Goal: Communication & Community: Answer question/provide support

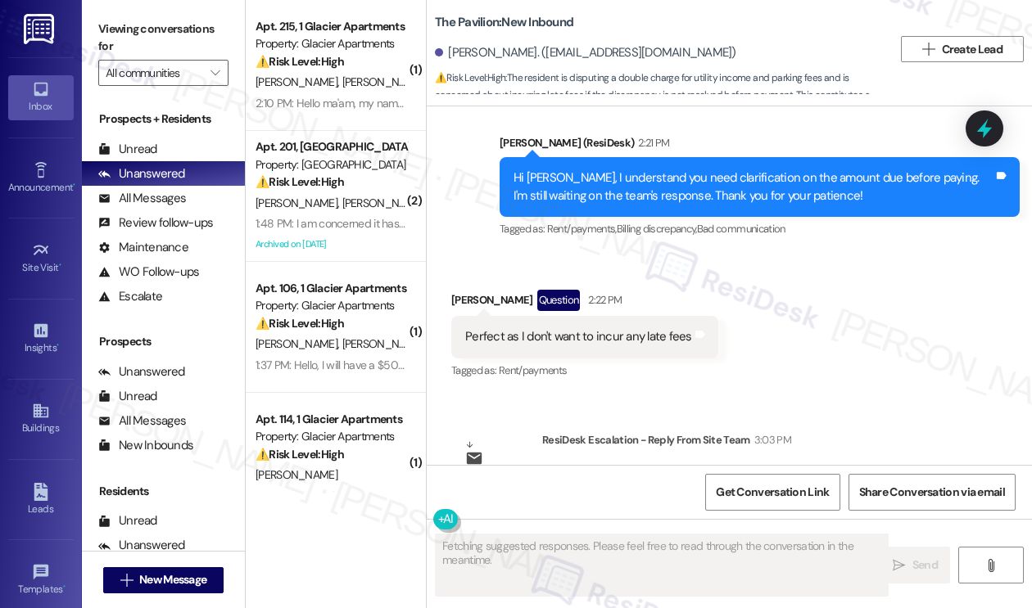
scroll to position [1578, 0]
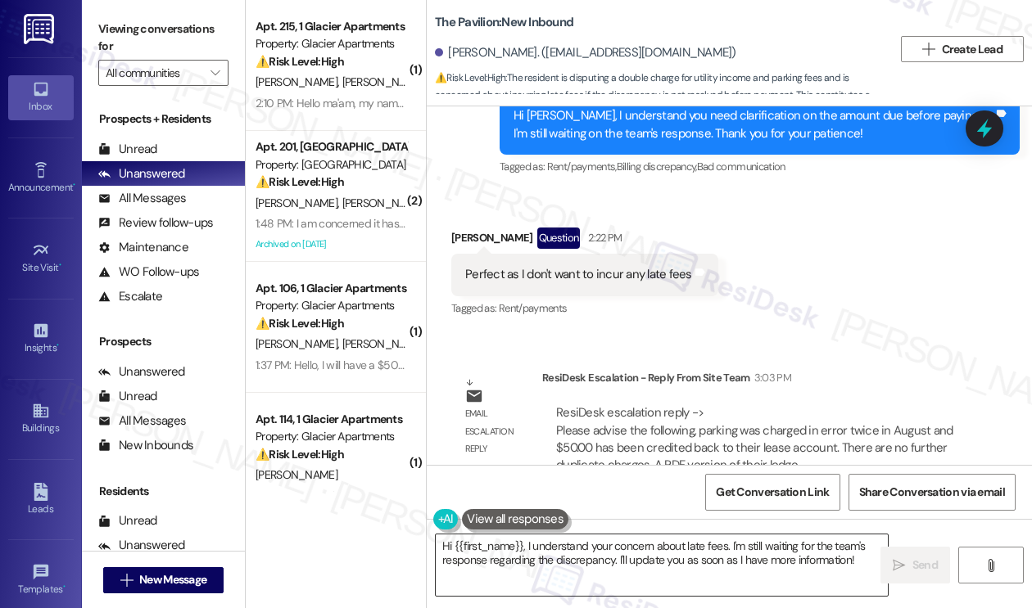
click at [620, 546] on textarea "Hi {{first_name}}, I understand your concern about late fees. I'm still waiting…" at bounding box center [662, 565] width 452 height 61
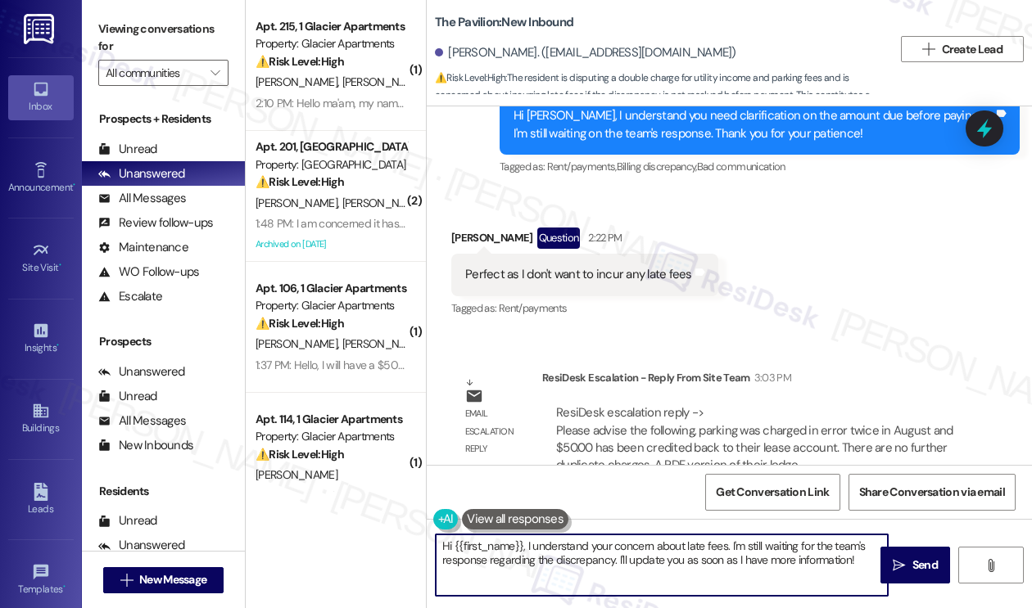
click at [620, 546] on textarea "Hi {{first_name}}, I understand your concern about late fees. I'm still waiting…" at bounding box center [662, 565] width 452 height 61
click at [677, 549] on textarea "Hi {{first_name}}, I understand your concern about late fees. I'm still waiting…" at bounding box center [662, 565] width 452 height 61
drag, startPoint x: 855, startPoint y: 558, endPoint x: 520, endPoint y: 540, distance: 335.4
click at [526, 543] on textarea "Hi {{first_name}}, I understand your concern about late fees. I'm still waiting…" at bounding box center [662, 565] width 452 height 61
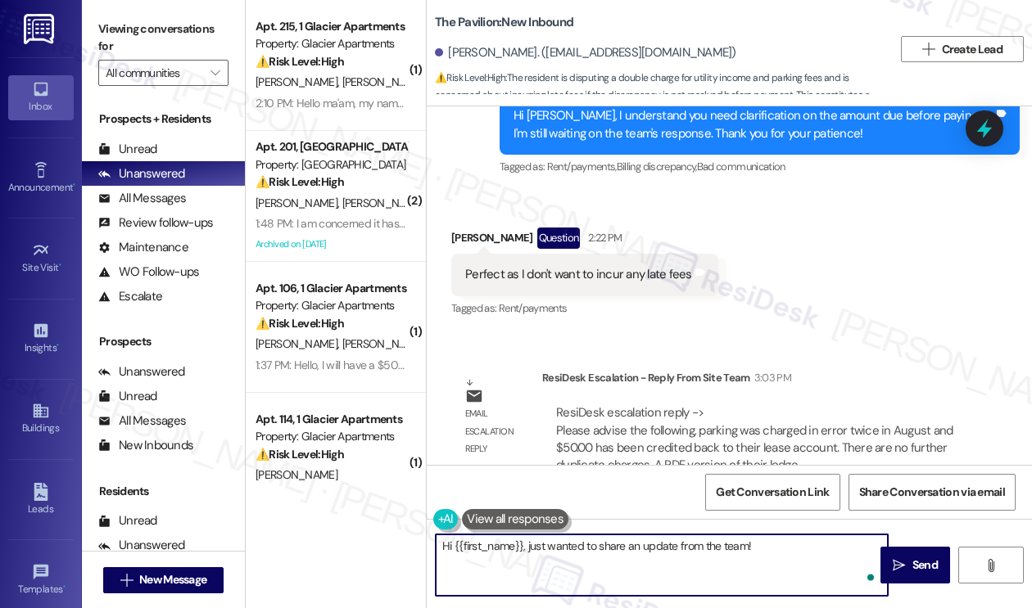
paste textarea "parking was charged in error twice in August and $50.00 has been credited back …"
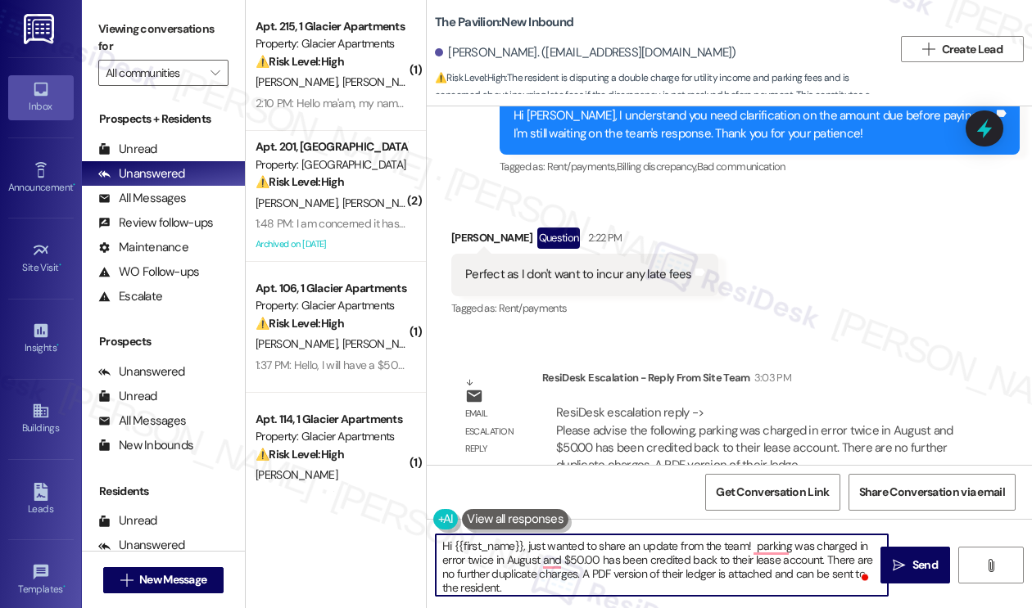
click at [752, 548] on textarea "Hi {{first_name}}, just wanted to share an update from the team! parking was ch…" at bounding box center [662, 565] width 452 height 61
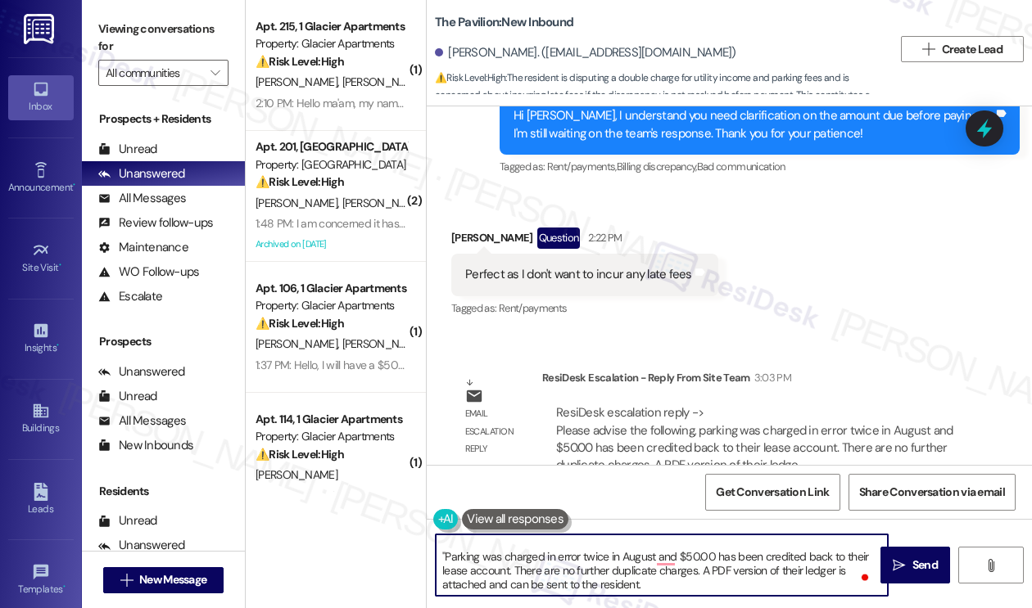
scroll to position [17, 0]
click at [677, 587] on textarea "Hi {{first_name}}, just wanted to share an update from the team: "Parking was c…" at bounding box center [662, 565] width 452 height 61
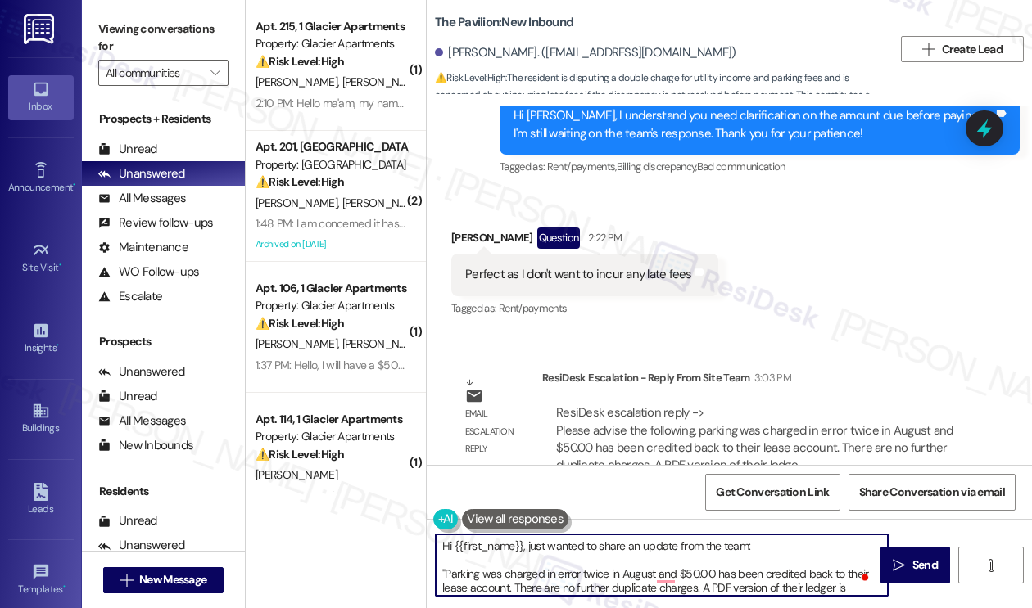
drag, startPoint x: 445, startPoint y: 571, endPoint x: 747, endPoint y: 535, distance: 304.2
click at [747, 535] on textarea "Hi {{first_name}}, just wanted to share an update from the team: "Parking was c…" at bounding box center [662, 565] width 452 height 61
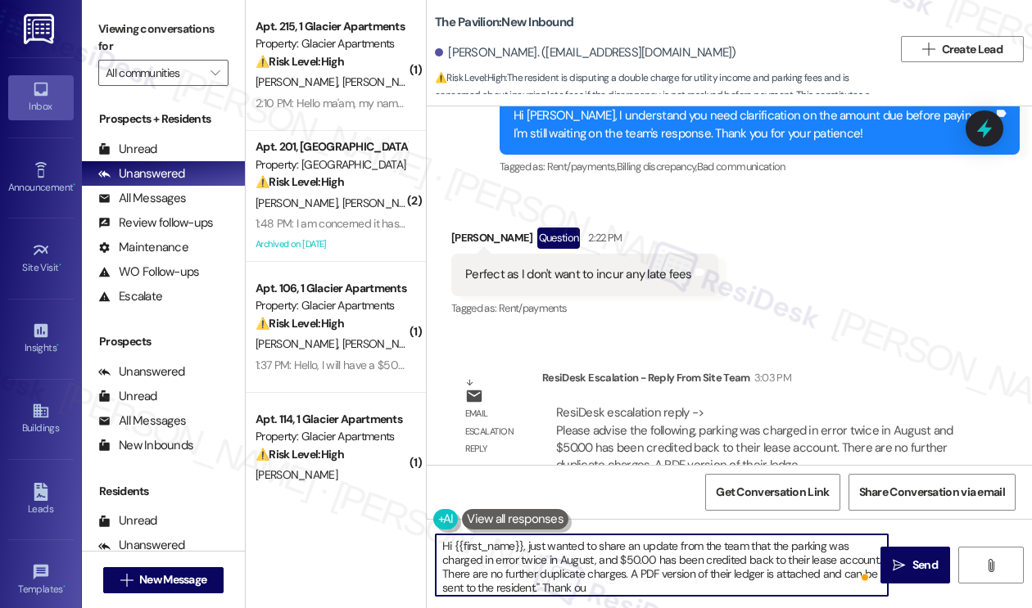
click at [787, 558] on textarea "Hi {{first_name}}, just wanted to share an update from the team that the parkin…" at bounding box center [662, 565] width 452 height 61
click at [714, 576] on textarea "Hi {{first_name}}, just wanted to share an update from the team that the parkin…" at bounding box center [662, 565] width 452 height 61
drag, startPoint x: 699, startPoint y: 585, endPoint x: 815, endPoint y: 571, distance: 117.2
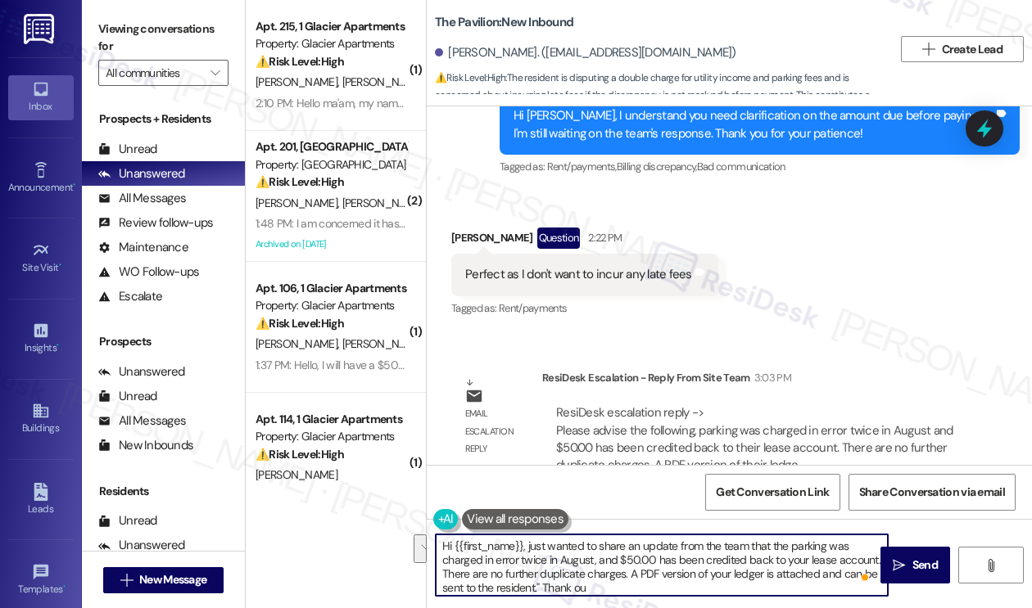
click at [815, 571] on textarea "Hi {{first_name}}, just wanted to share an update from the team that the parkin…" at bounding box center [662, 565] width 452 height 61
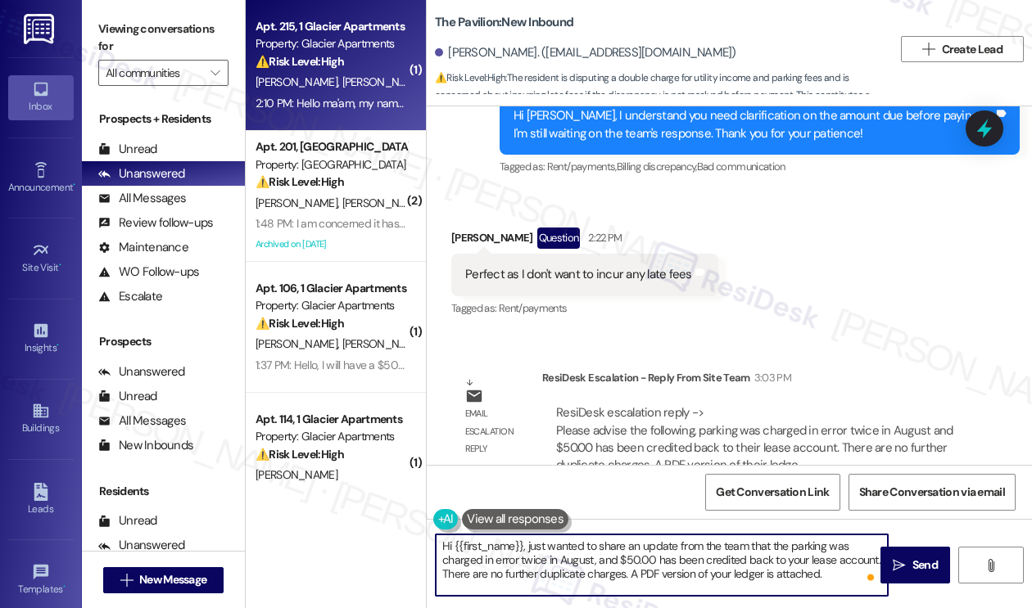
type textarea "Hi {{first_name}}, just wanted to share an update from the team that the parkin…"
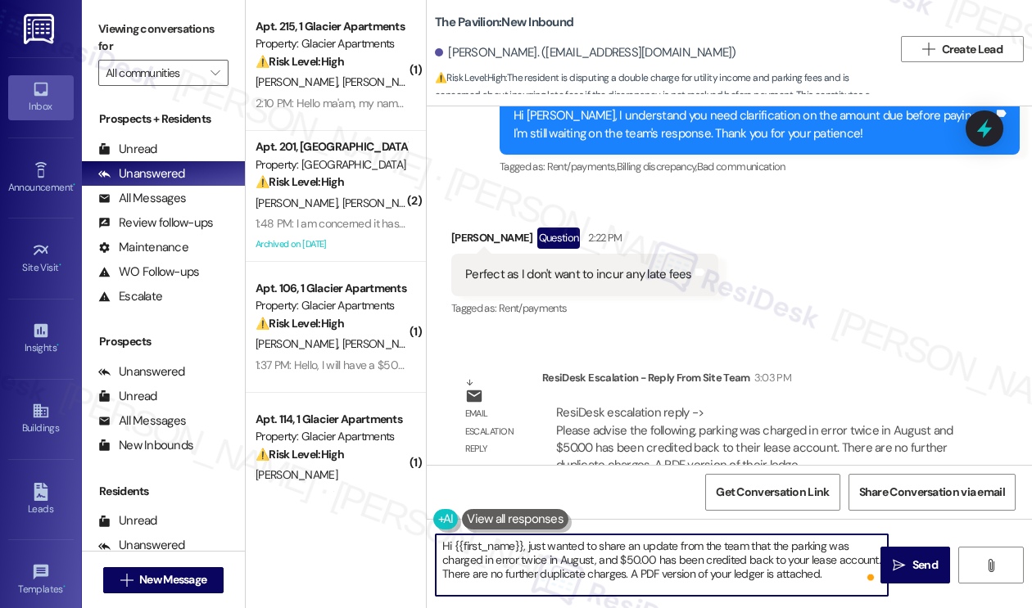
click at [630, 549] on textarea "Hi {{first_name}}, just wanted to share an update from the team that the parkin…" at bounding box center [662, 565] width 452 height 61
click at [735, 562] on textarea "Hi {{first_name}}, just wanted to share an update from the team that the parkin…" at bounding box center [662, 565] width 452 height 61
click at [835, 576] on textarea "Hi {{first_name}}, just wanted to share an update from the team that the parkin…" at bounding box center [662, 565] width 452 height 61
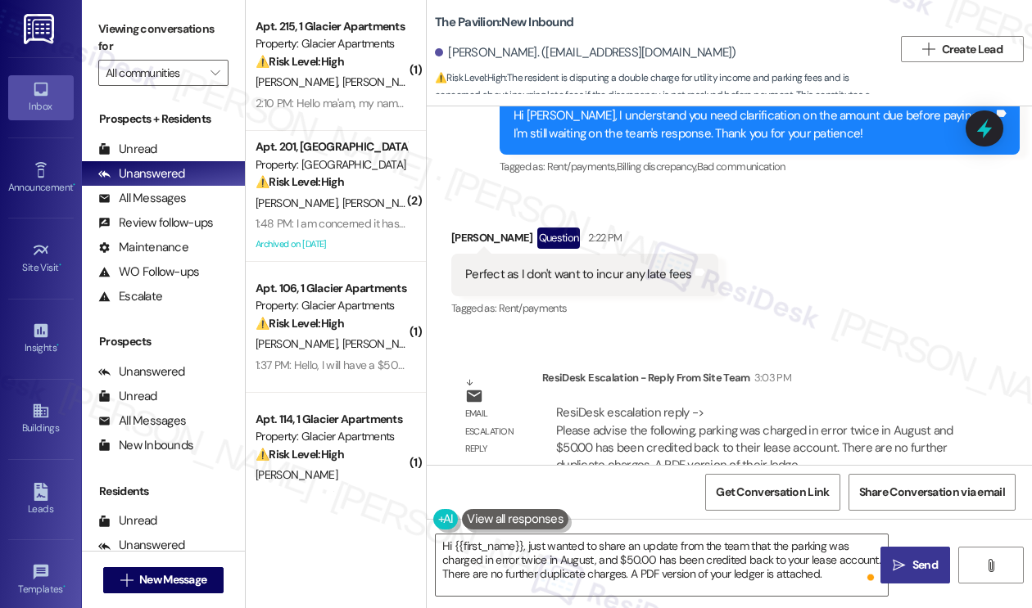
click at [907, 562] on span " Send" at bounding box center [915, 565] width 52 height 17
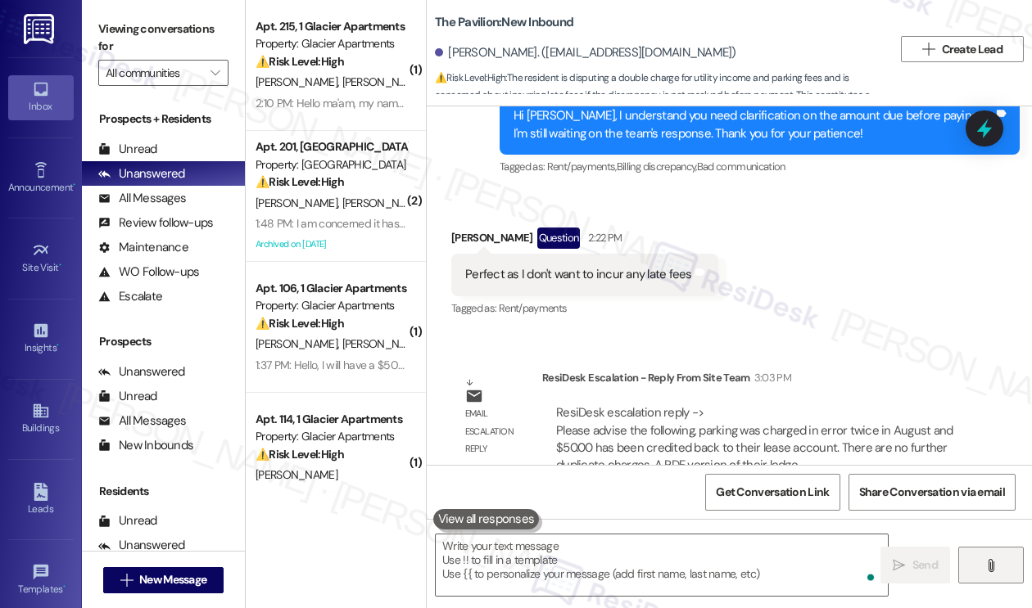
click at [988, 562] on icon "" at bounding box center [990, 565] width 12 height 13
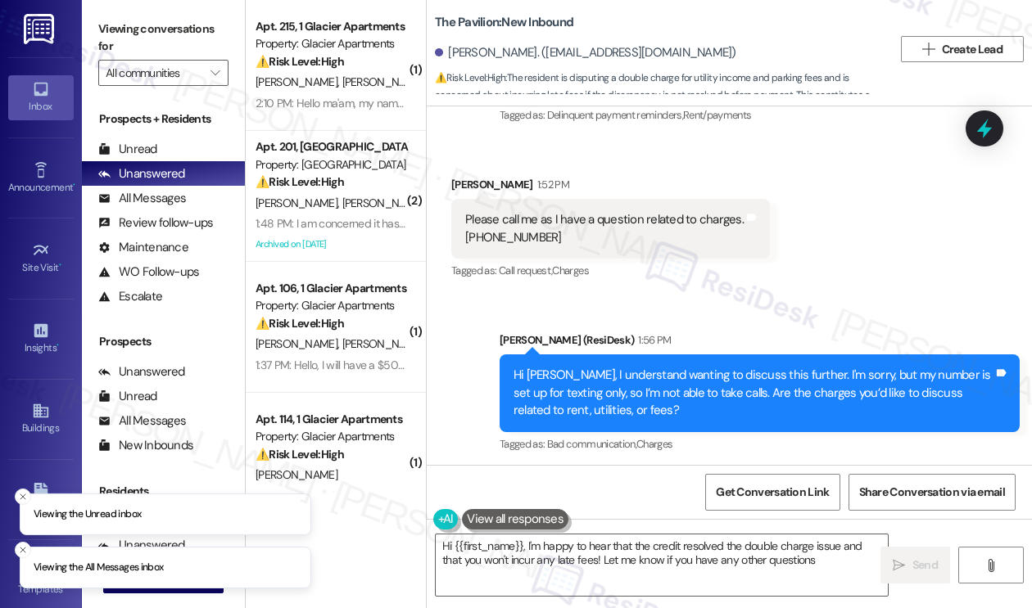
type textarea "Hi {{first_name}}, I'm happy to hear that the credit resolved the double charge…"
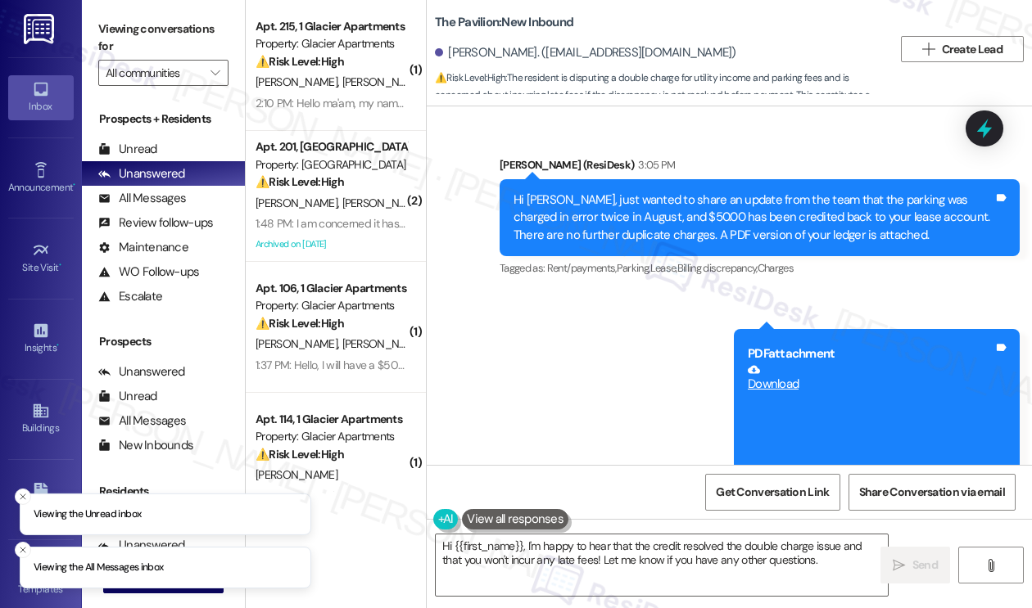
scroll to position [1999, 0]
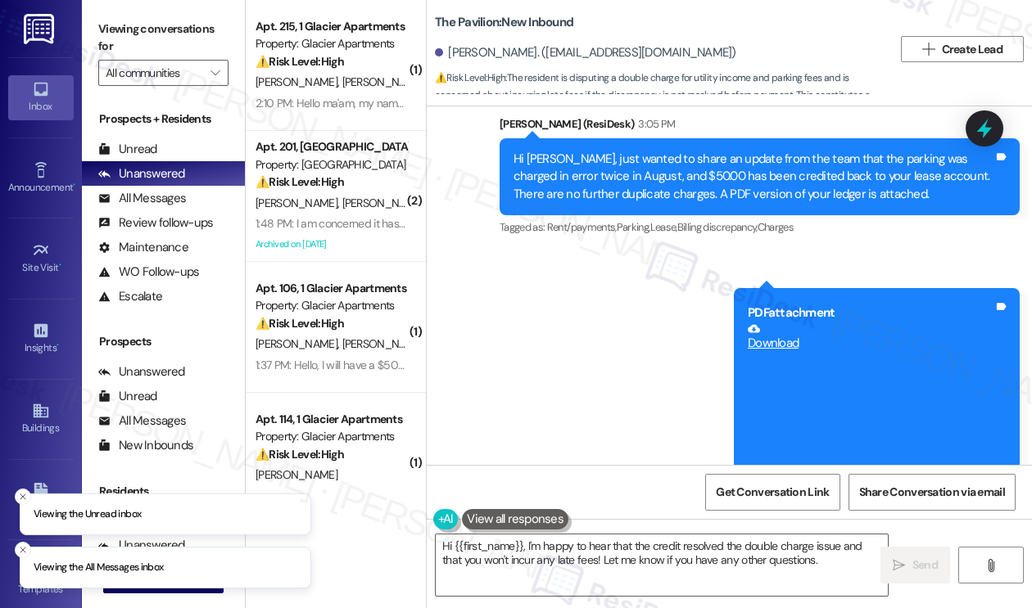
click at [599, 156] on div "Hi Eric, just wanted to share an update from the team that the parking was char…" at bounding box center [753, 177] width 480 height 52
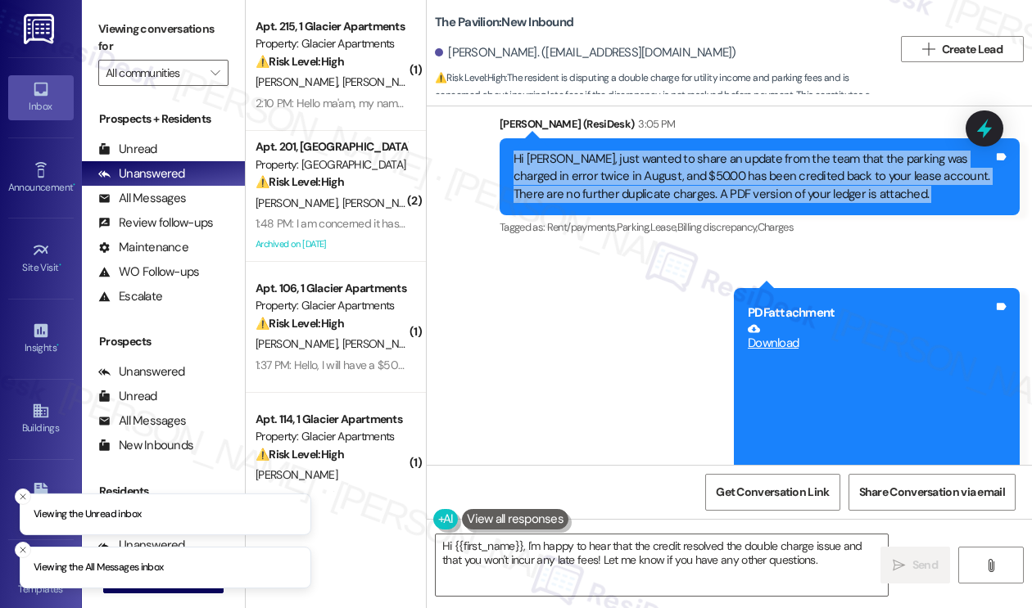
click at [599, 156] on div "Hi Eric, just wanted to share an update from the team that the parking was char…" at bounding box center [753, 177] width 480 height 52
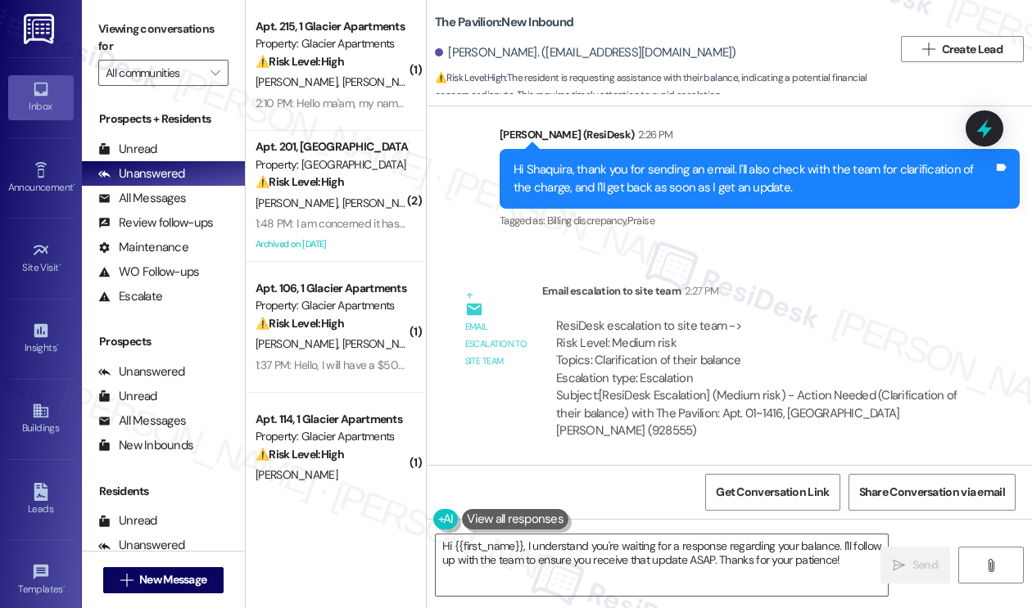
scroll to position [3818, 0]
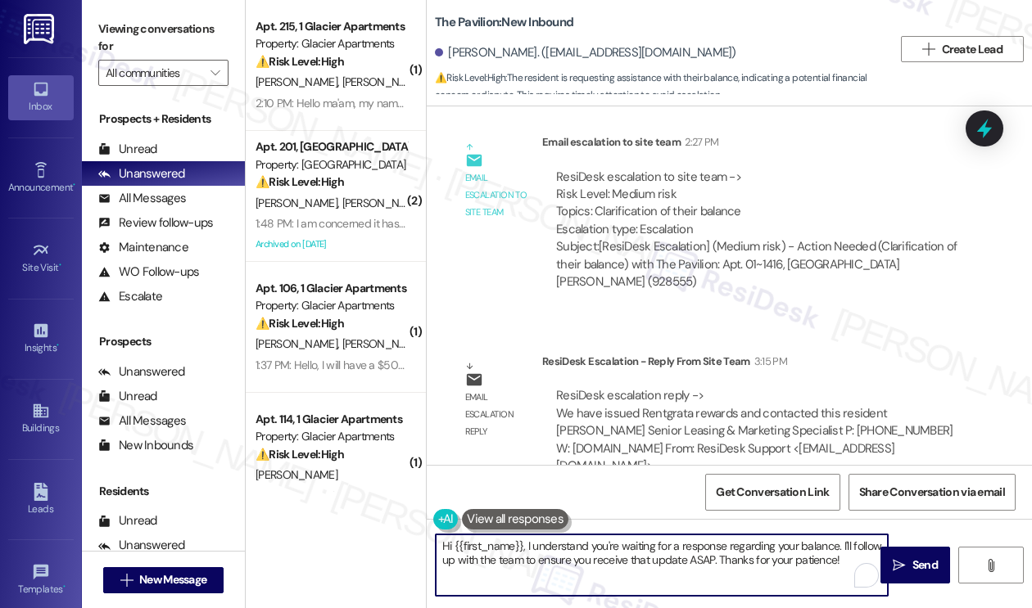
drag, startPoint x: 716, startPoint y: 562, endPoint x: 527, endPoint y: 545, distance: 189.1
click at [526, 545] on textarea "Hi {{first_name}}, I understand you're waiting for a response regarding your ba…" at bounding box center [662, 565] width 452 height 61
paste textarea "We have issued Rentgrata rewards and contacted this"
click at [781, 544] on textarea "Hi {{first_name}}, just wamted to share an update from the team that We have is…" at bounding box center [662, 565] width 452 height 61
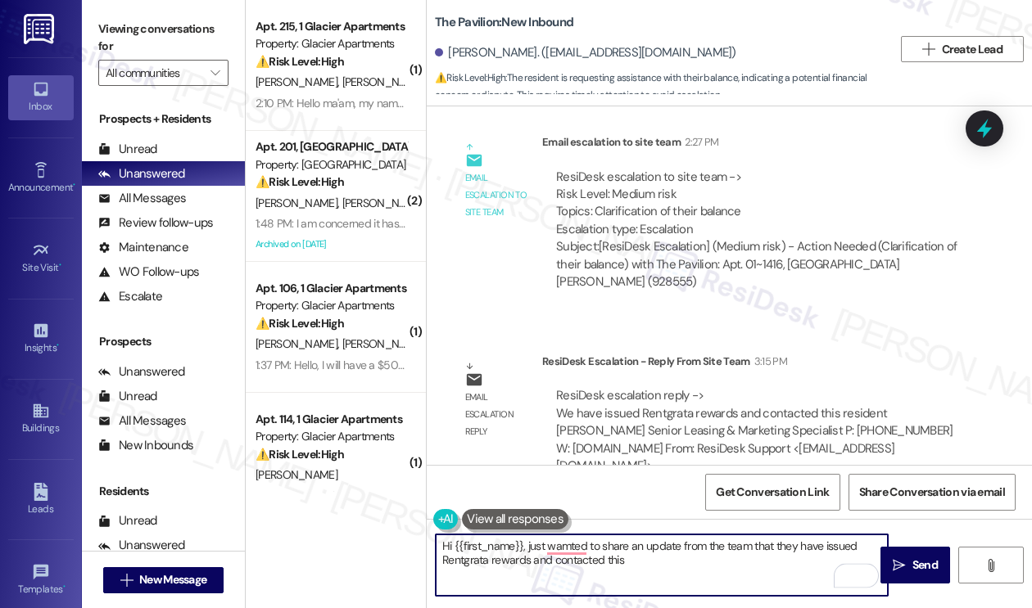
click at [608, 562] on textarea "Hi {{first_name}}, just wamted to share an update from the team that they have …" at bounding box center [662, 565] width 452 height 61
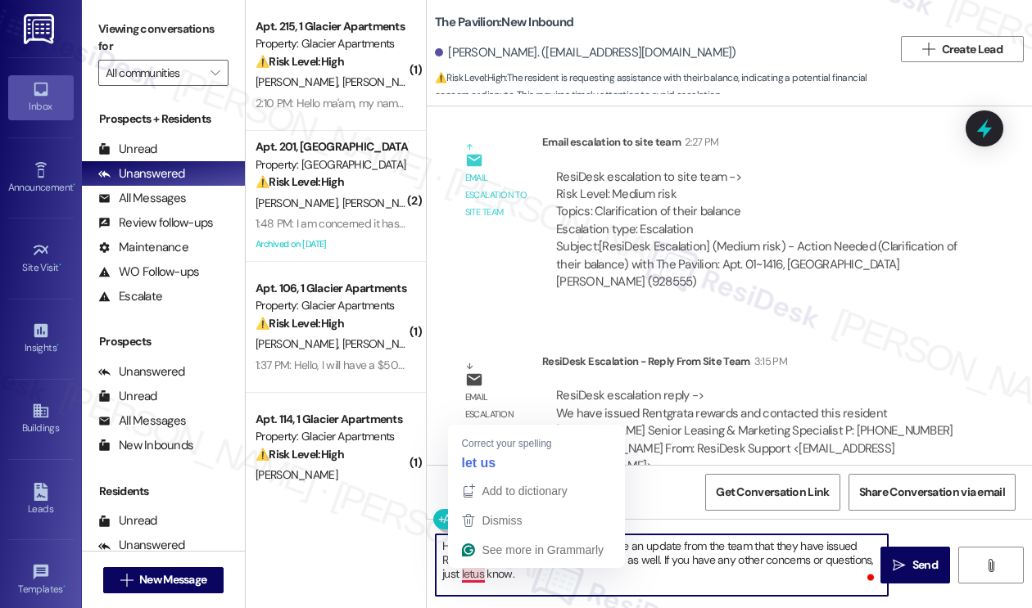
click at [471, 575] on textarea "Hi {{first_name}}, just wamted to share an update from the team that they have …" at bounding box center [662, 565] width 452 height 61
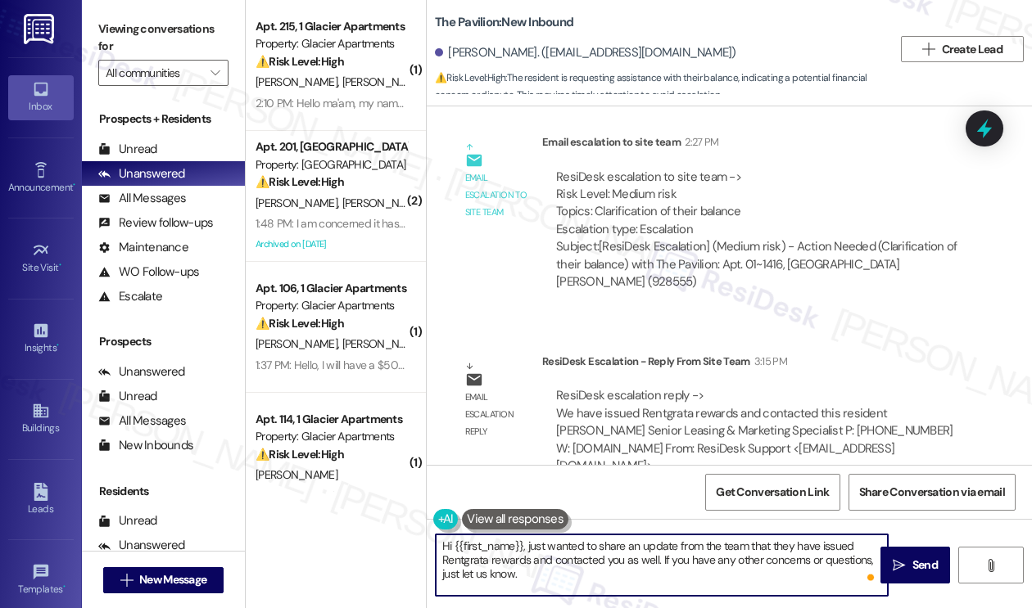
click at [655, 547] on textarea "Hi {{first_name}}, just wanted to share an update from the team that they have …" at bounding box center [662, 565] width 452 height 61
click at [538, 573] on textarea "Hi {{first_name}}, just wanted to share an update from the team that they have …" at bounding box center [662, 565] width 452 height 61
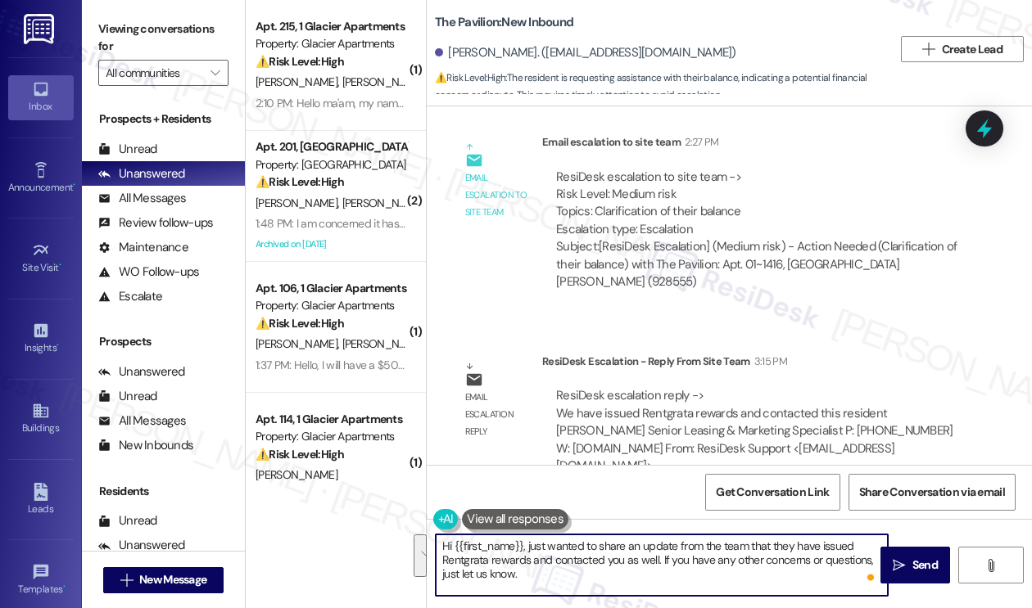
click at [538, 573] on textarea "Hi {{first_name}}, just wanted to share an update from the team that they have …" at bounding box center [662, 565] width 452 height 61
click at [681, 555] on textarea "Hi {{first_name}}, just wanted to share an update from the team that they have …" at bounding box center [662, 565] width 452 height 61
type textarea "Hi {{first_name}}, just wanted to share an update from the team that they have …"
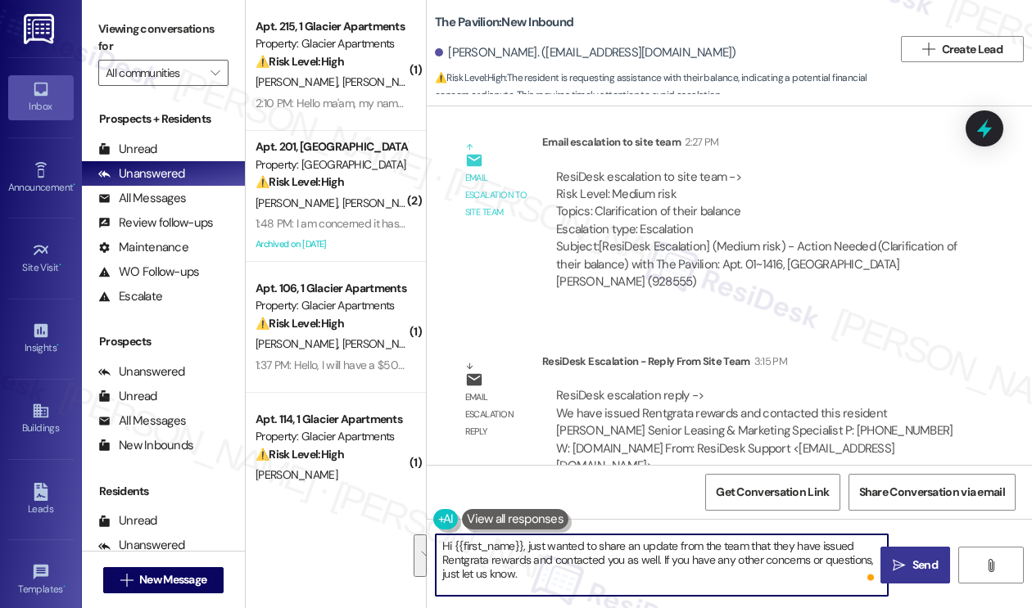
click at [887, 557] on button " Send" at bounding box center [915, 565] width 70 height 37
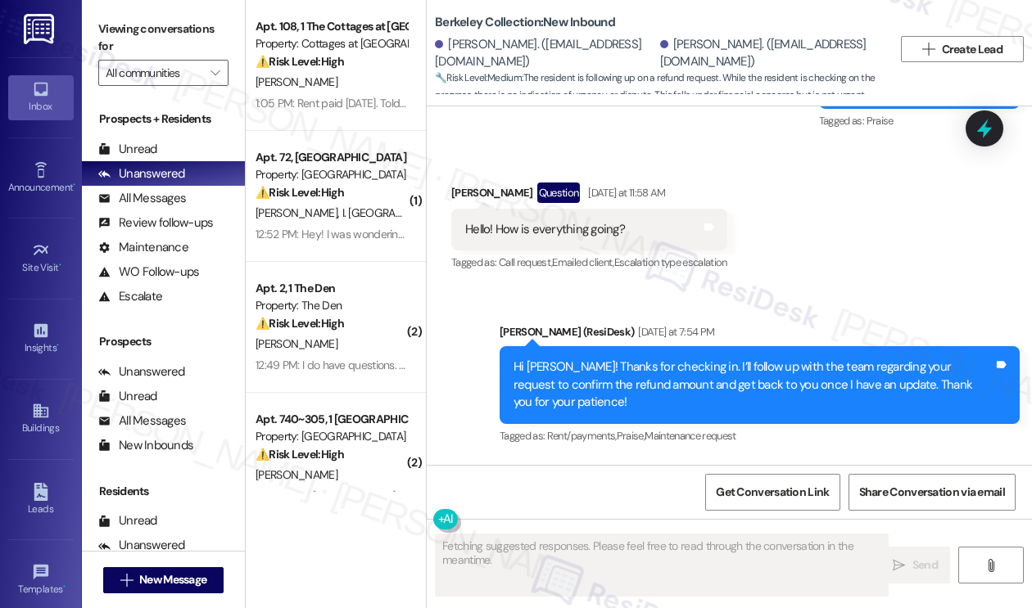
scroll to position [9449, 0]
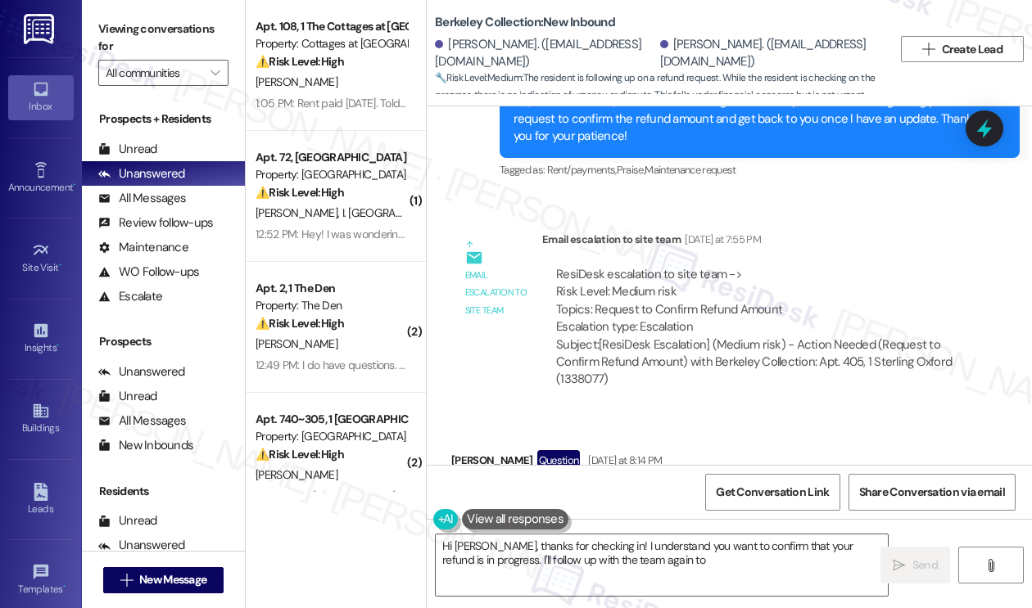
click at [181, 19] on label "Viewing conversations for" at bounding box center [163, 37] width 130 height 43
type textarea "Hi Jiachen, thanks for checking in! I understand you want to confirm that your …"
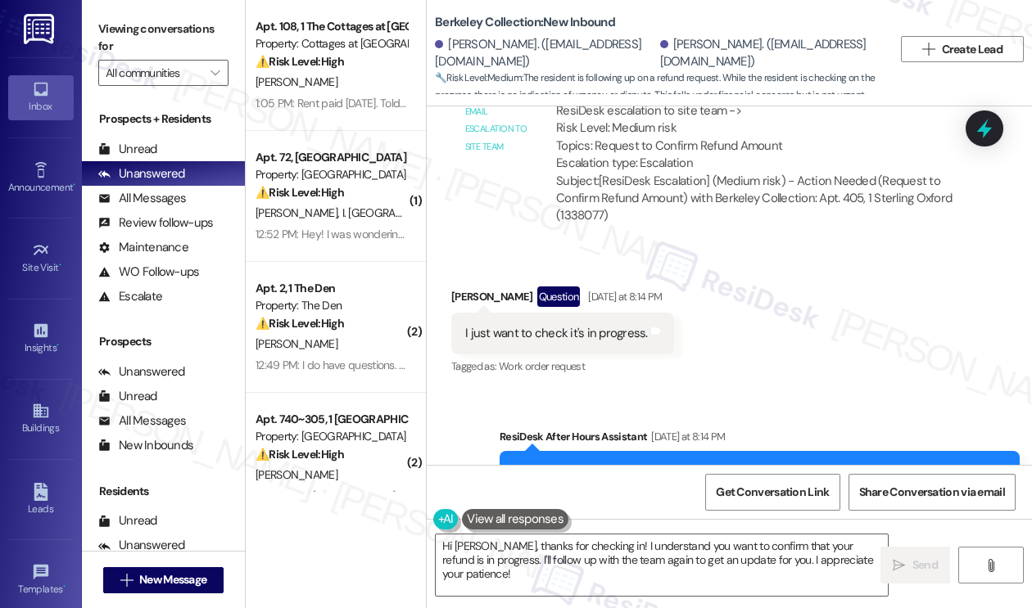
scroll to position [9789, 0]
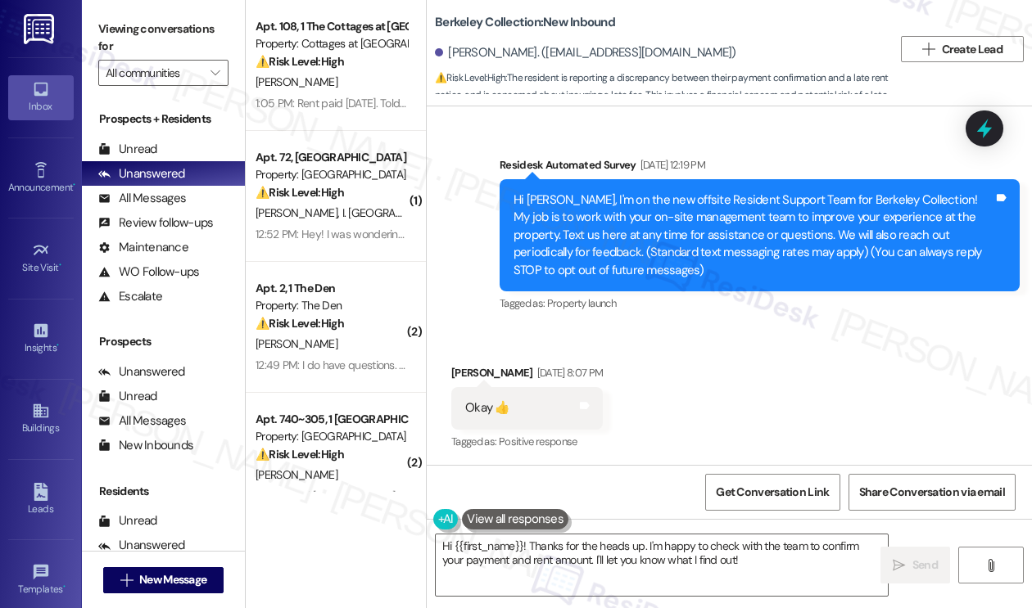
scroll to position [5087, 0]
